Goal: Transaction & Acquisition: Purchase product/service

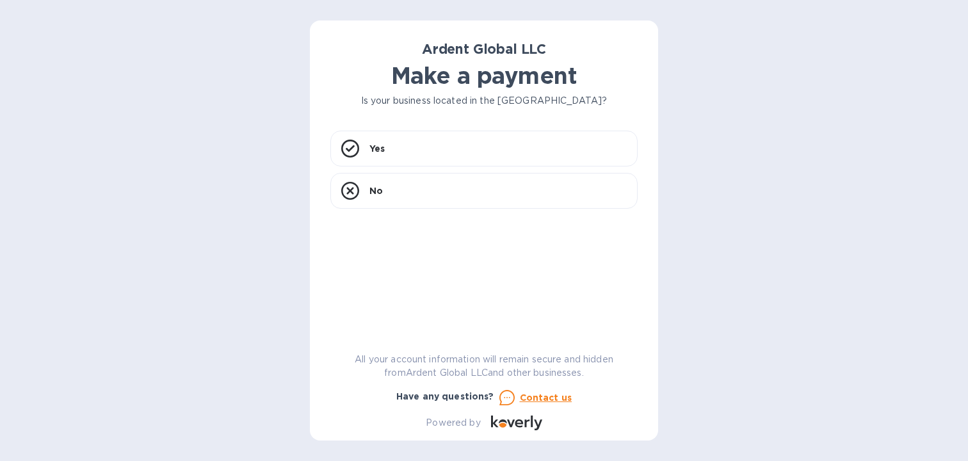
scroll to position [5589, 0]
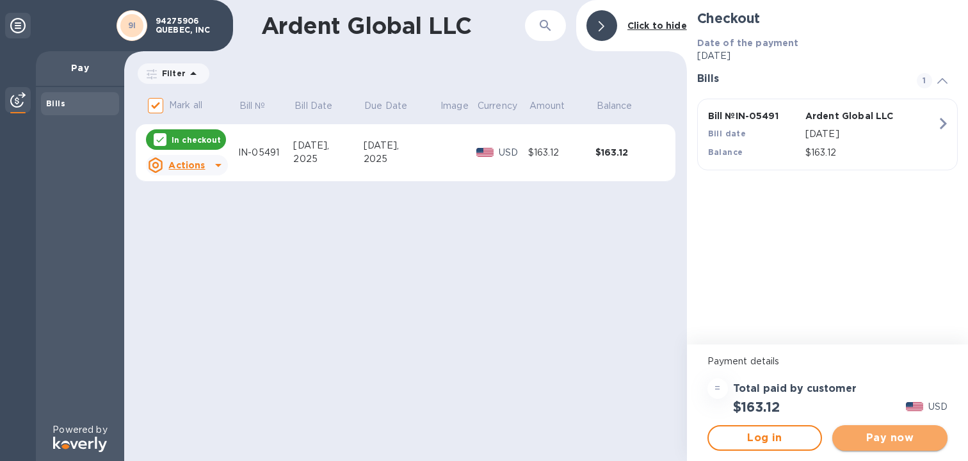
click at [891, 436] on span "Pay now" at bounding box center [889, 437] width 95 height 15
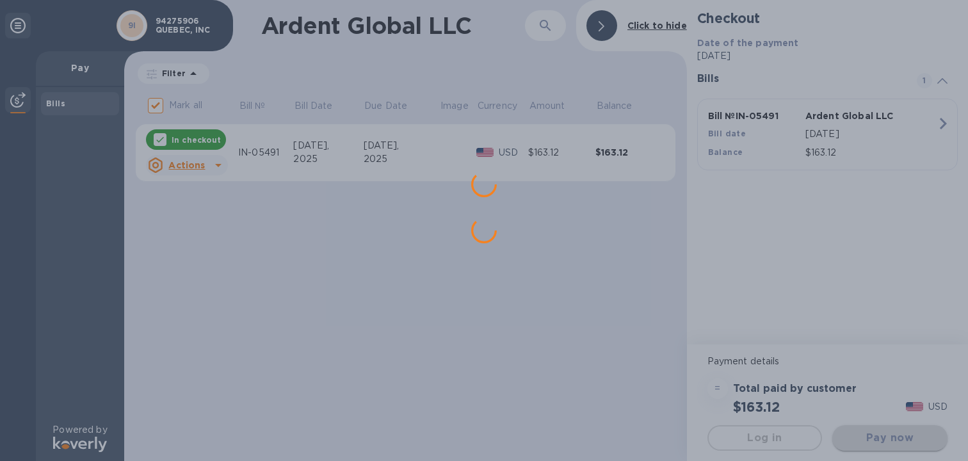
scroll to position [0, 0]
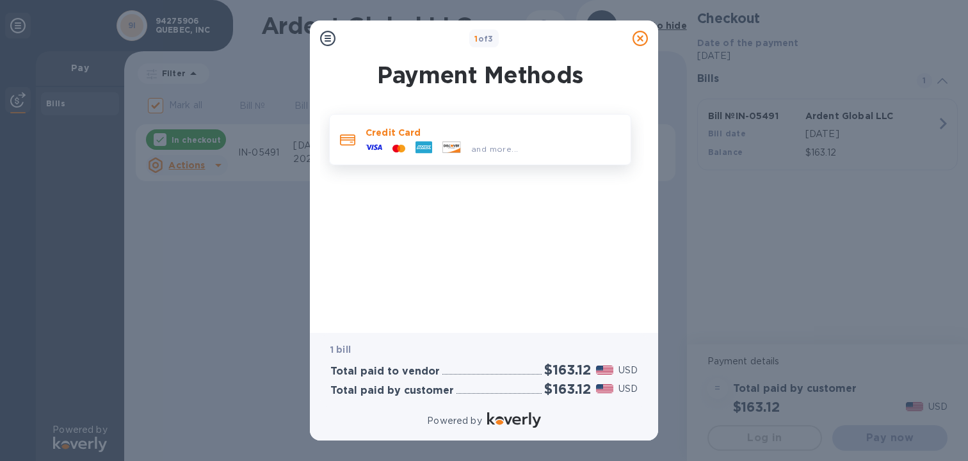
click at [443, 148] on icon at bounding box center [451, 146] width 17 height 11
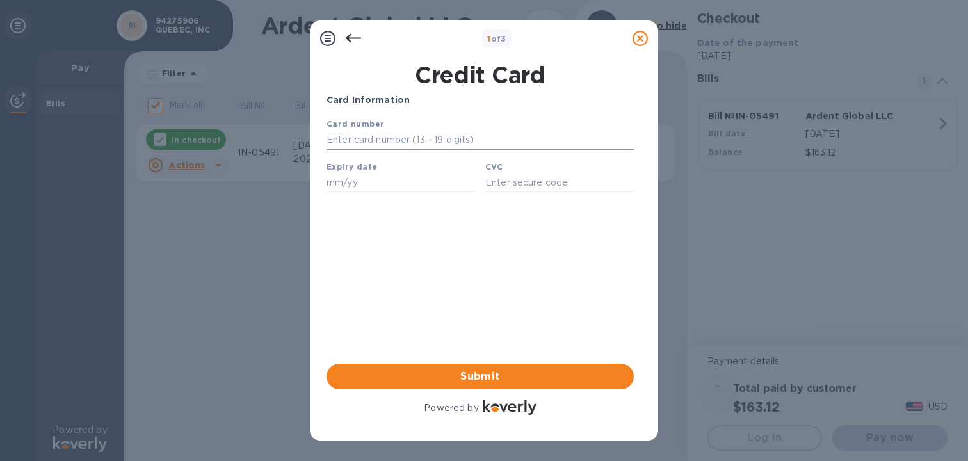
click at [427, 140] on input "text" at bounding box center [479, 140] width 307 height 19
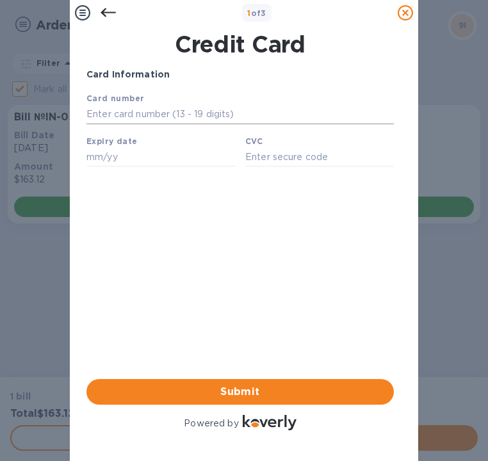
click at [135, 118] on input "text" at bounding box center [239, 114] width 307 height 19
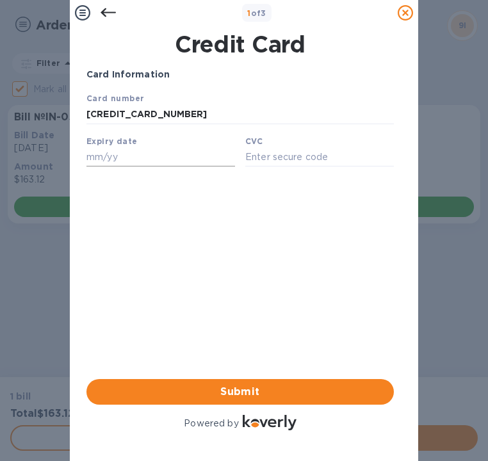
type input "[CREDIT_CARD_NUMBER]"
click at [90, 166] on input "text" at bounding box center [160, 156] width 148 height 19
type input "12/26"
click at [278, 155] on input "text" at bounding box center [319, 156] width 148 height 19
click at [287, 161] on input "text" at bounding box center [319, 156] width 148 height 19
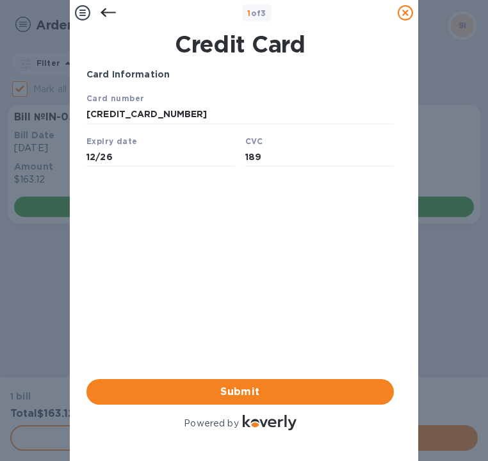
type input "189"
click at [290, 245] on div "Card Information Your browser does not support iframes Submit Powered by" at bounding box center [239, 250] width 307 height 365
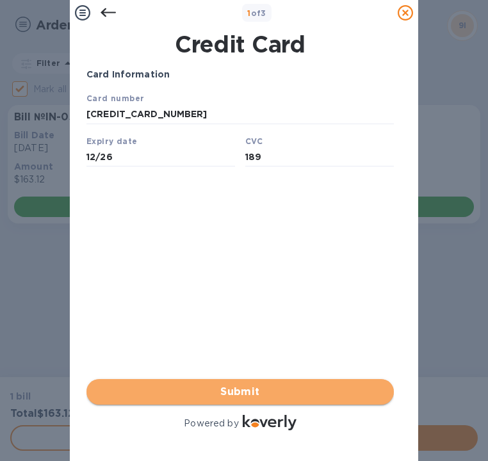
click at [266, 379] on button "Submit" at bounding box center [239, 392] width 307 height 26
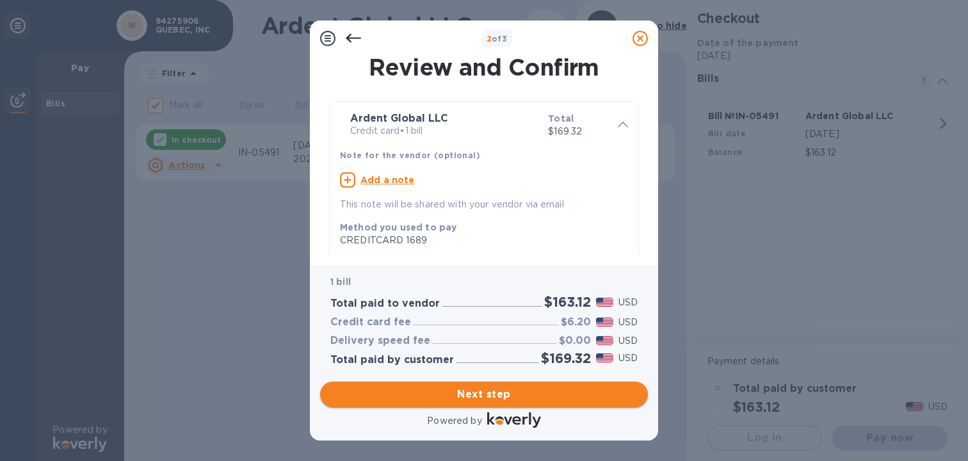
click at [478, 389] on span "Next step" at bounding box center [483, 394] width 307 height 15
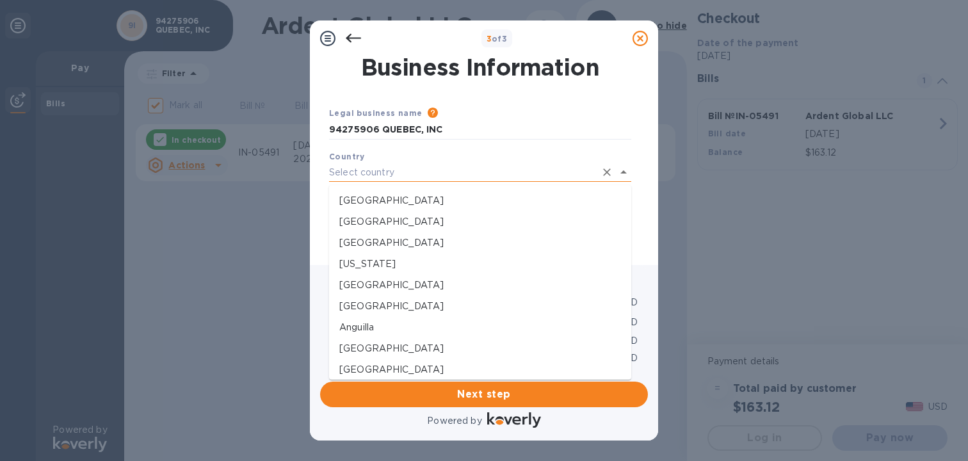
click at [433, 171] on input "text" at bounding box center [462, 172] width 266 height 19
type input "[GEOGRAPHIC_DATA]"
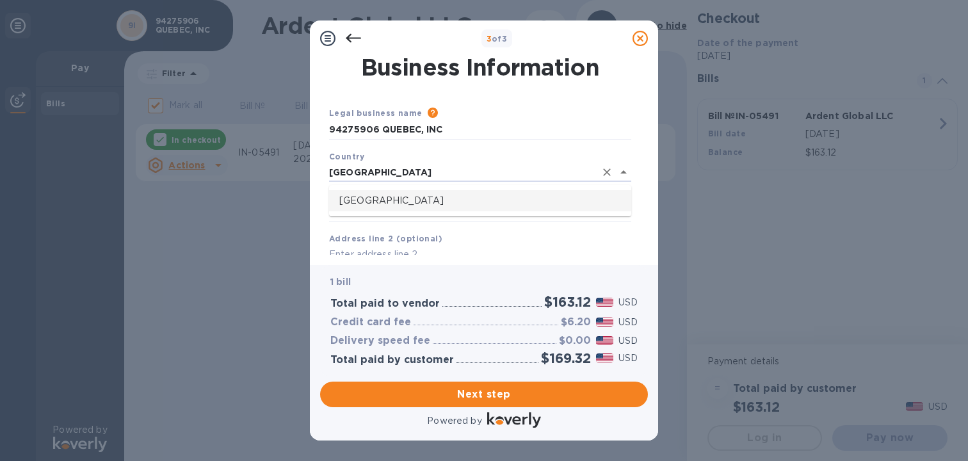
click at [384, 205] on p "[GEOGRAPHIC_DATA]" at bounding box center [480, 200] width 282 height 13
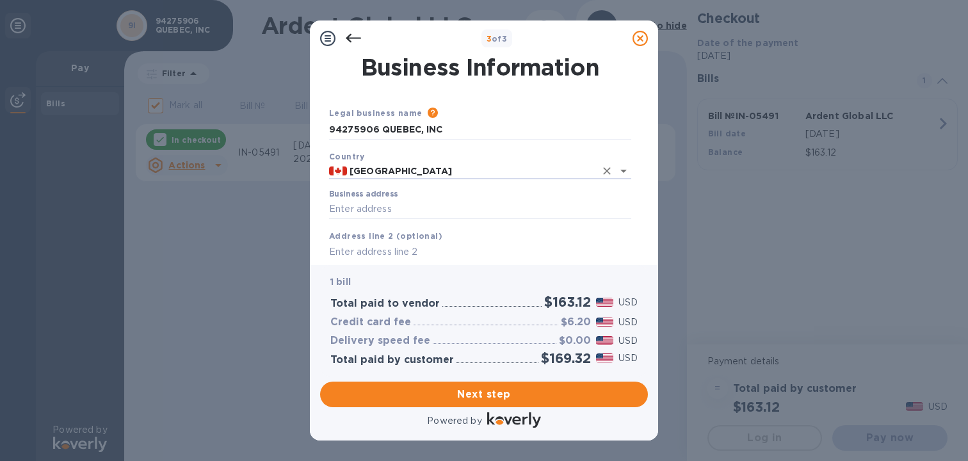
click at [381, 222] on div "Business address" at bounding box center [480, 204] width 312 height 40
click at [381, 211] on input "Business address" at bounding box center [480, 209] width 302 height 19
click at [404, 207] on input "Business address" at bounding box center [480, 209] width 302 height 19
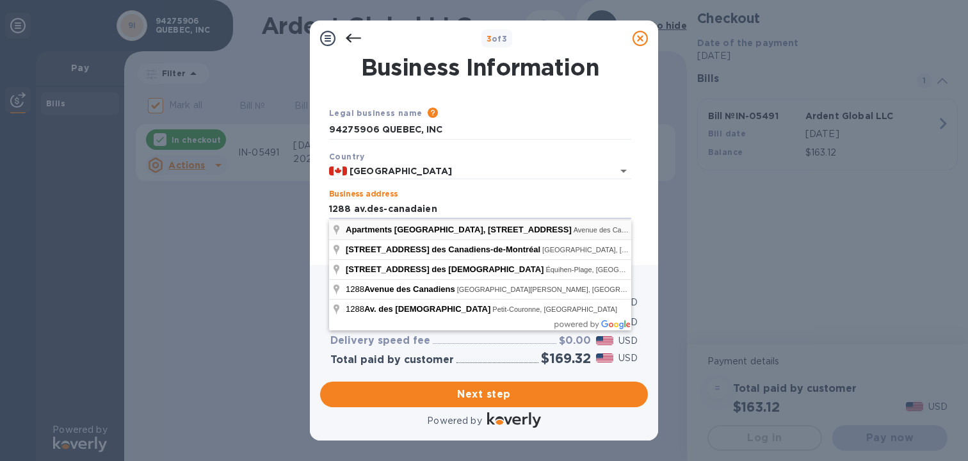
type input "[STREET_ADDRESS]"
type input "[GEOGRAPHIC_DATA]"
type input "QC"
type input "H3B 3B3"
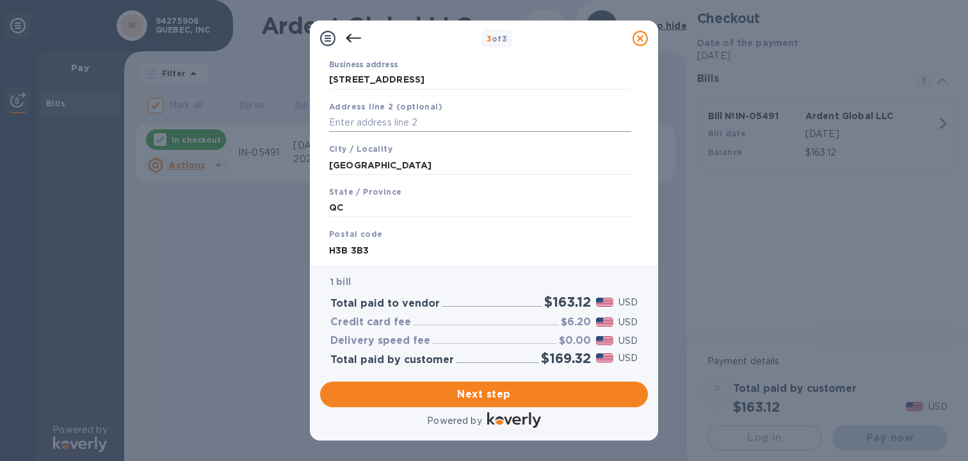
scroll to position [166, 0]
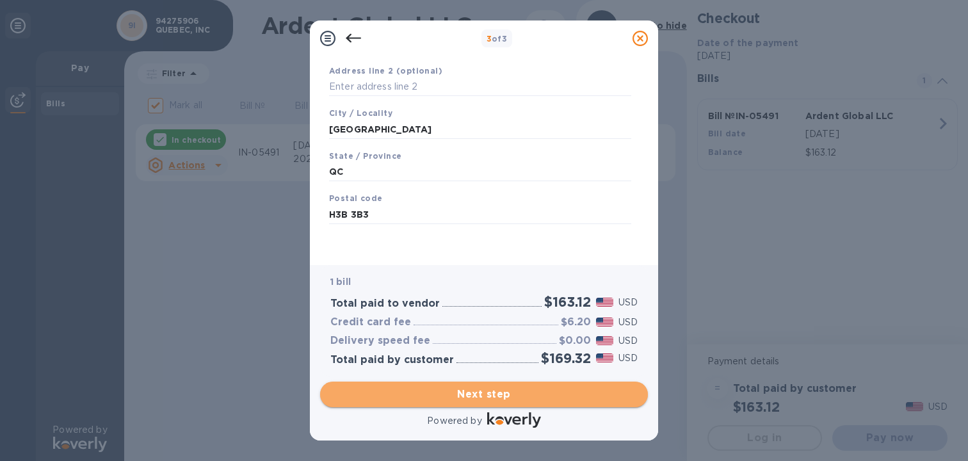
click at [534, 387] on span "Next step" at bounding box center [483, 394] width 307 height 15
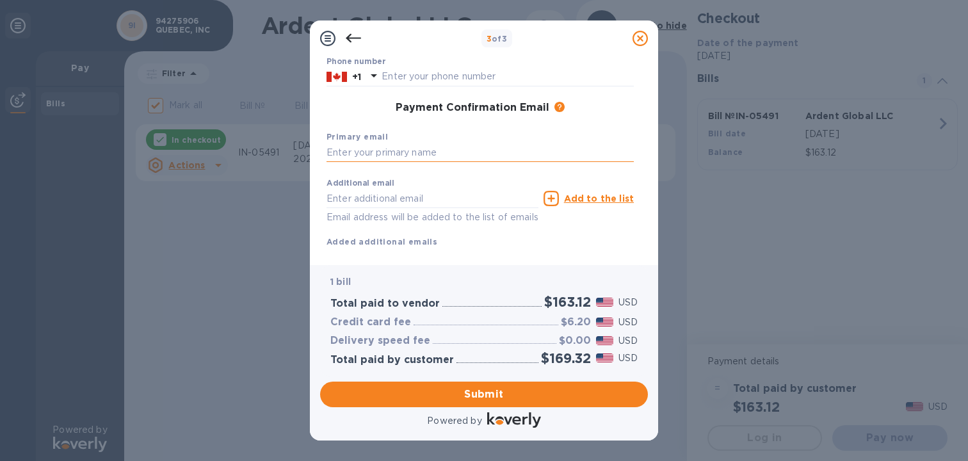
click at [470, 150] on input "text" at bounding box center [479, 152] width 307 height 19
type input "r"
type input "[EMAIL_ADDRESS][DOMAIN_NAME]"
click at [393, 200] on input "text" at bounding box center [432, 198] width 212 height 19
click at [462, 148] on input "[EMAIL_ADDRESS][DOMAIN_NAME]" at bounding box center [479, 152] width 307 height 19
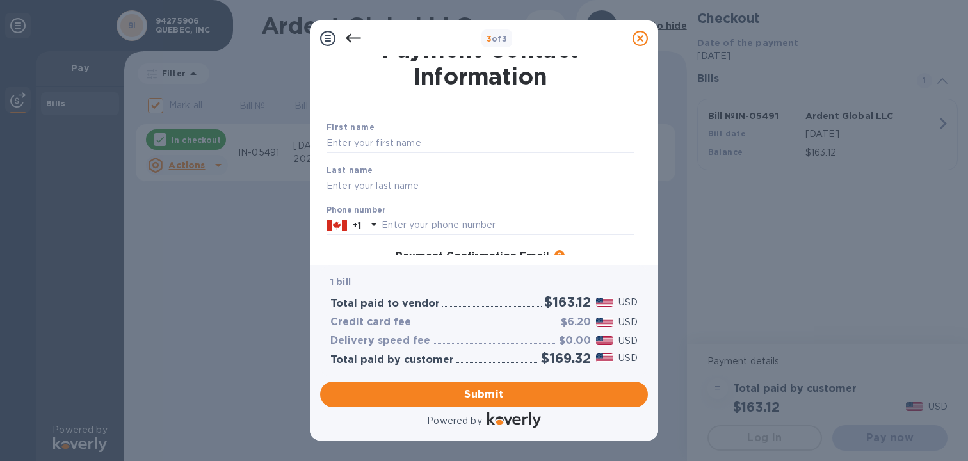
scroll to position [0, 0]
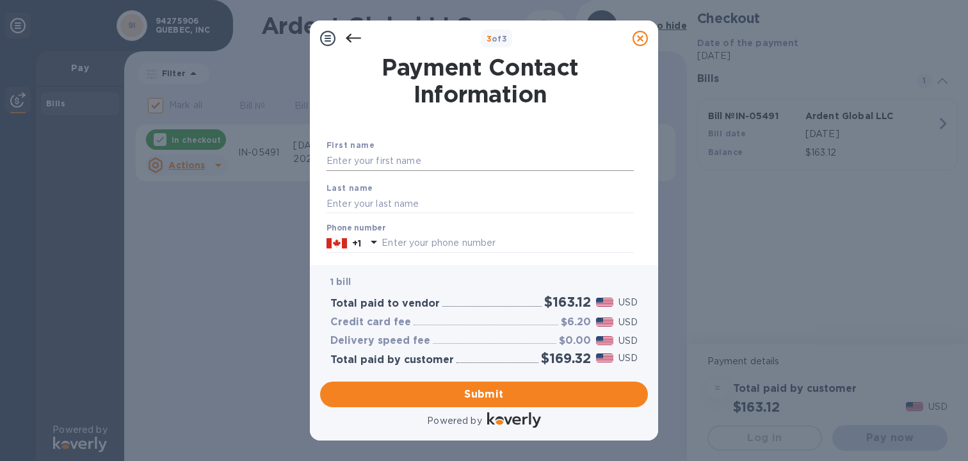
click at [449, 165] on input "text" at bounding box center [479, 161] width 307 height 19
type input "[PERSON_NAME]"
click at [424, 202] on input "text" at bounding box center [479, 203] width 307 height 19
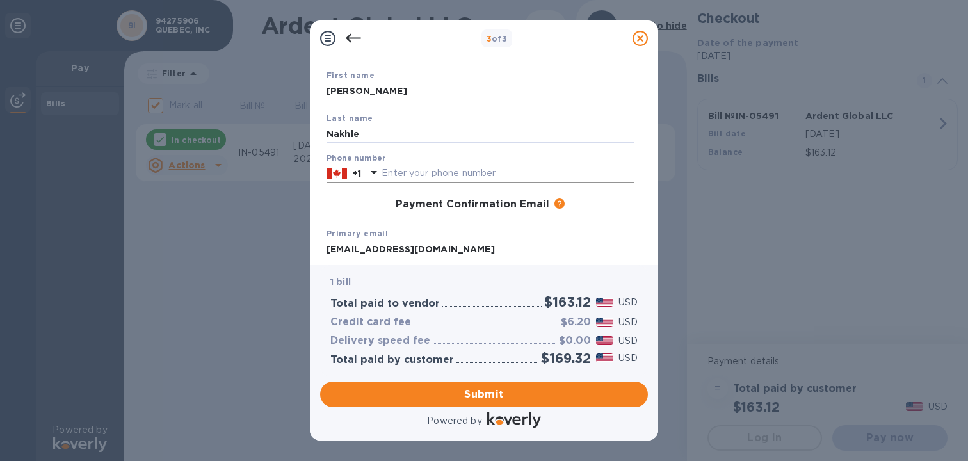
type input "Nakhle"
click at [470, 175] on input "text" at bounding box center [507, 173] width 252 height 19
click at [403, 223] on div "Primary email [EMAIL_ADDRESS][DOMAIN_NAME]" at bounding box center [479, 242] width 317 height 43
click at [429, 173] on input "text" at bounding box center [507, 173] width 252 height 19
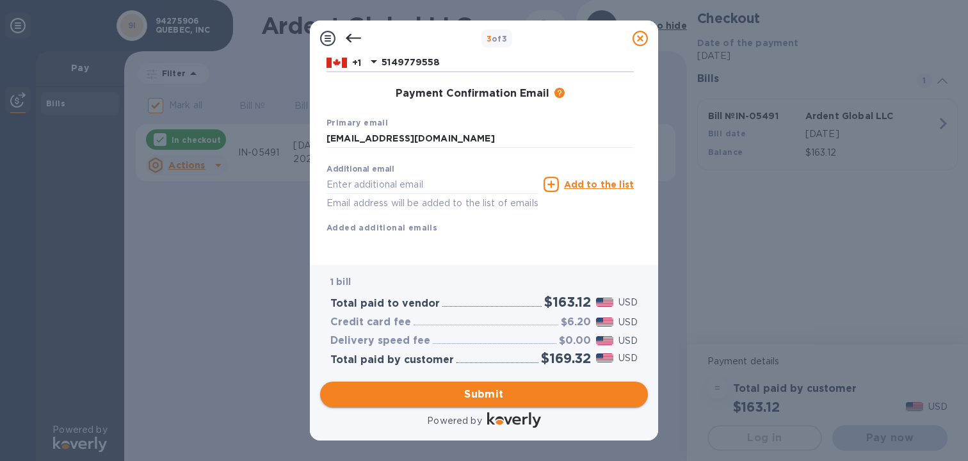
type input "5149779558"
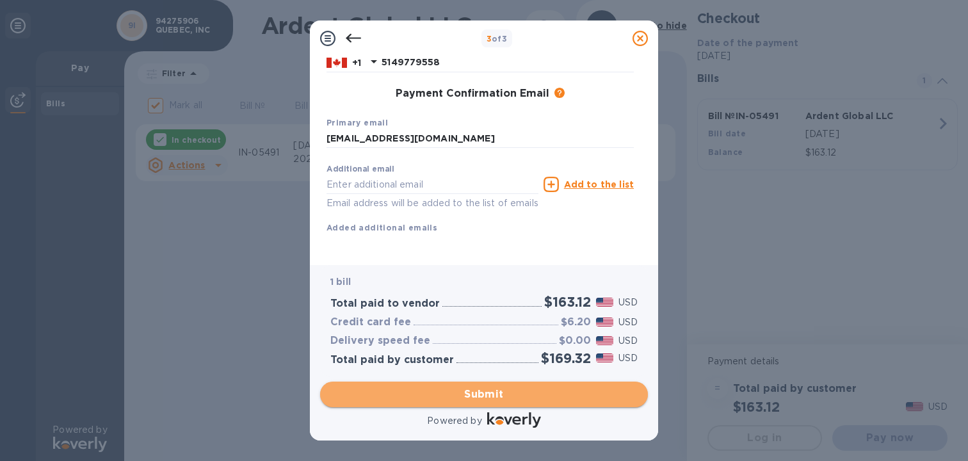
click at [501, 394] on span "Submit" at bounding box center [483, 394] width 307 height 15
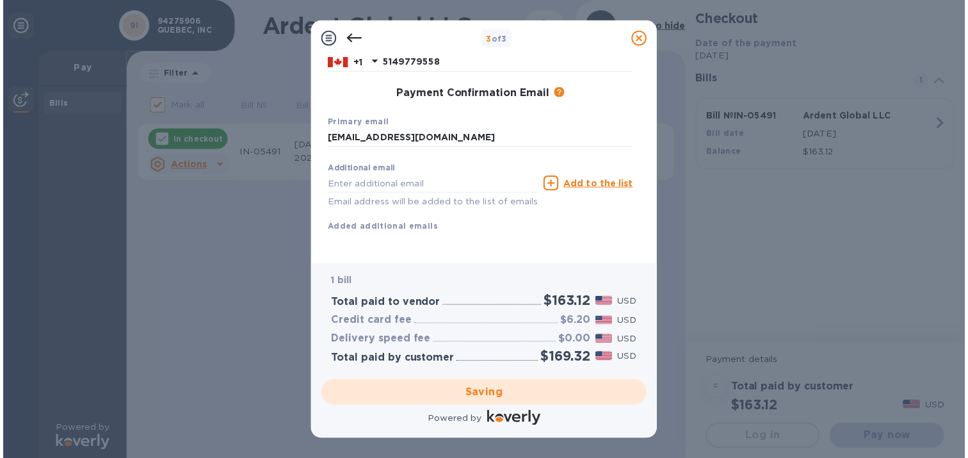
scroll to position [0, 0]
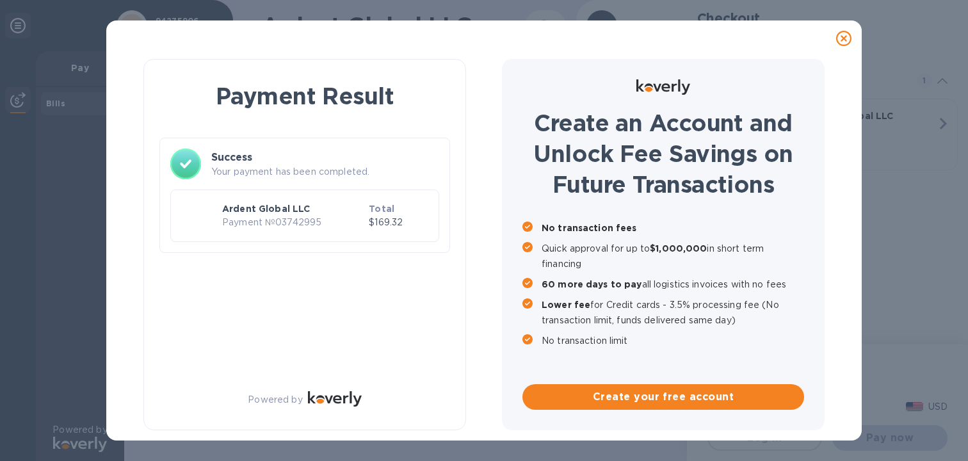
checkbox input "false"
